Goal: Transaction & Acquisition: Purchase product/service

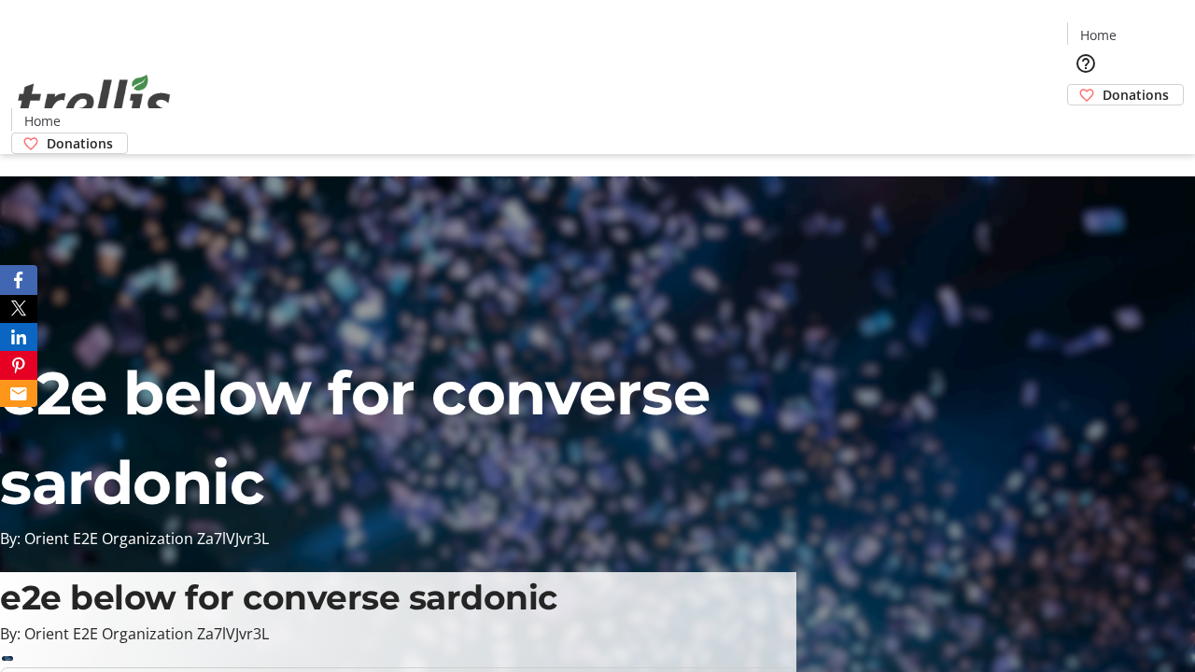
click at [1102, 85] on span "Donations" at bounding box center [1135, 95] width 66 height 20
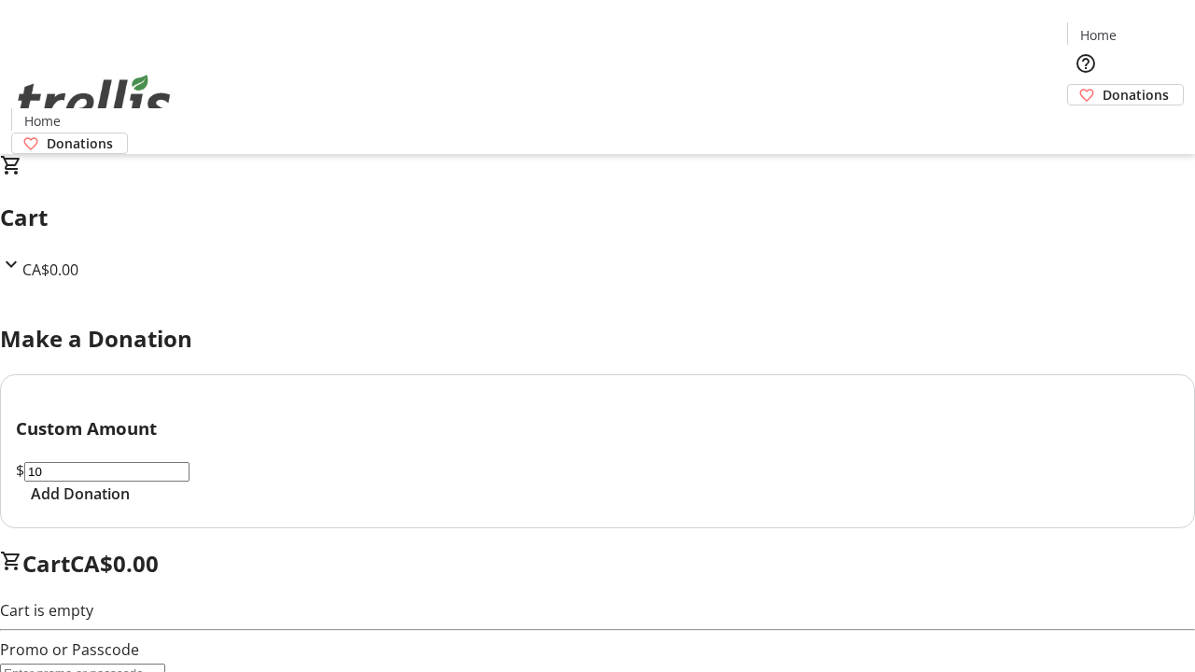
click at [130, 505] on span "Add Donation" at bounding box center [80, 494] width 99 height 22
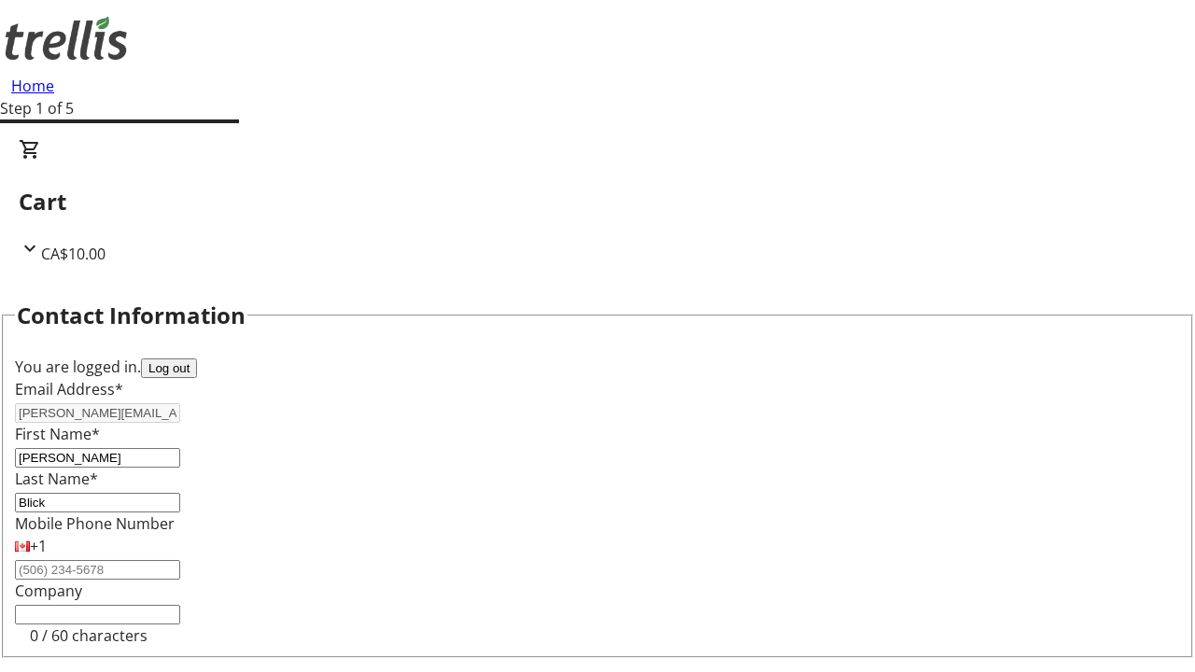
select select "BC"
select select "CA"
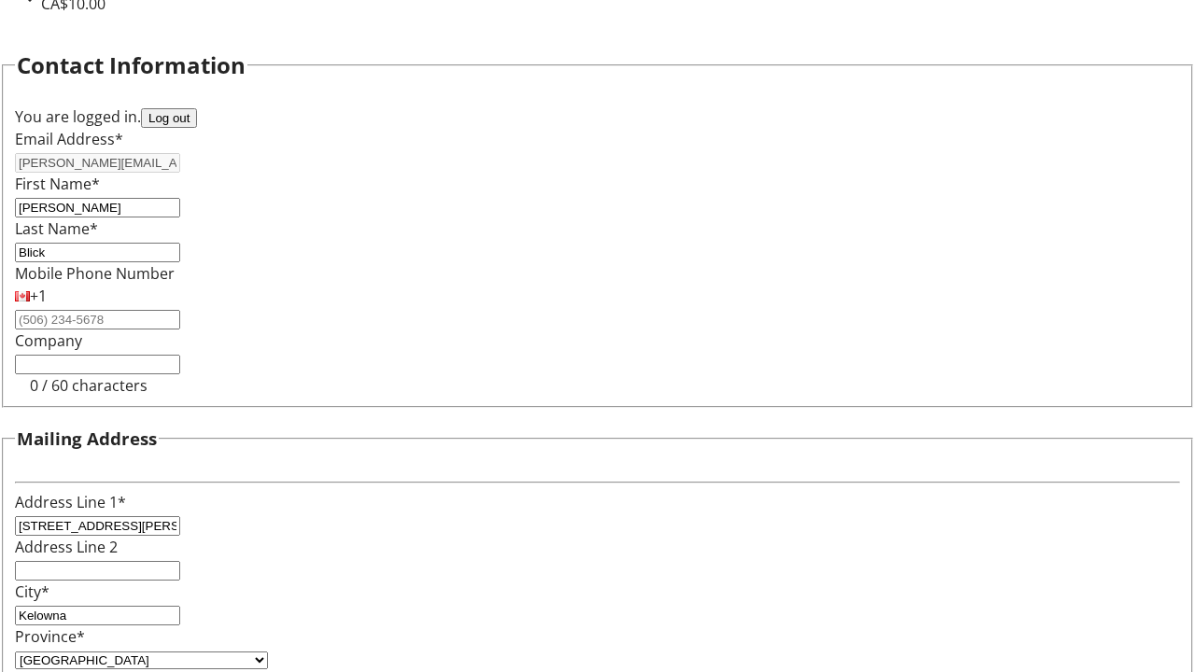
type input "V1Y 0C2"
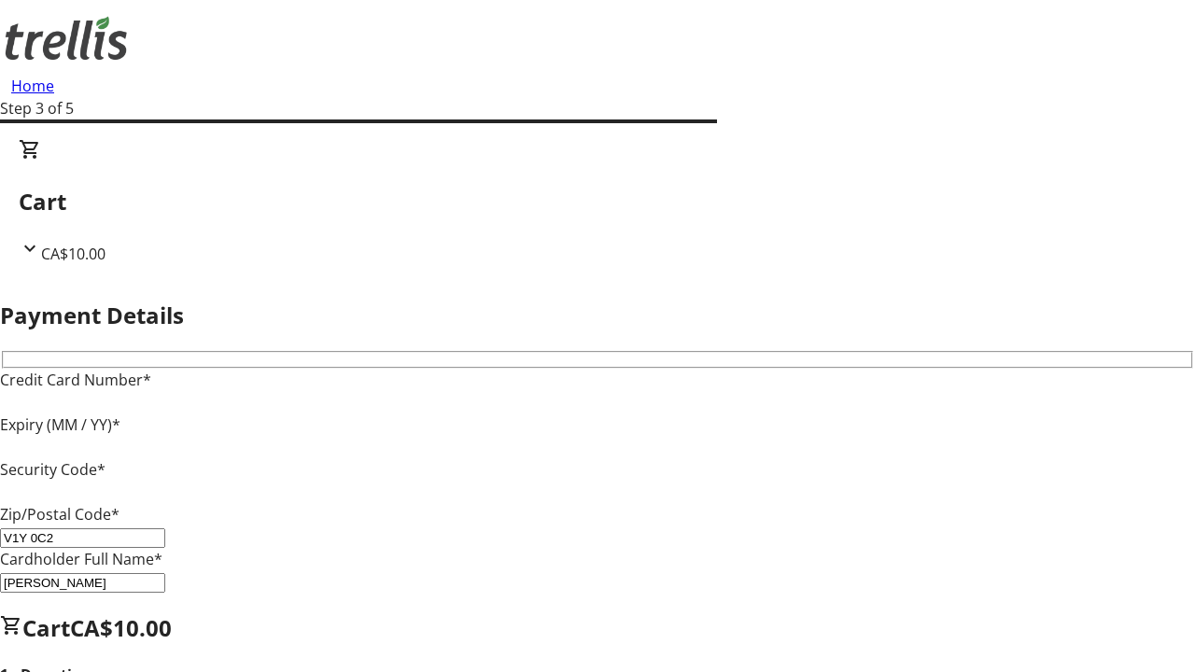
type input "V1Y 0C2"
